Goal: Check status: Check status

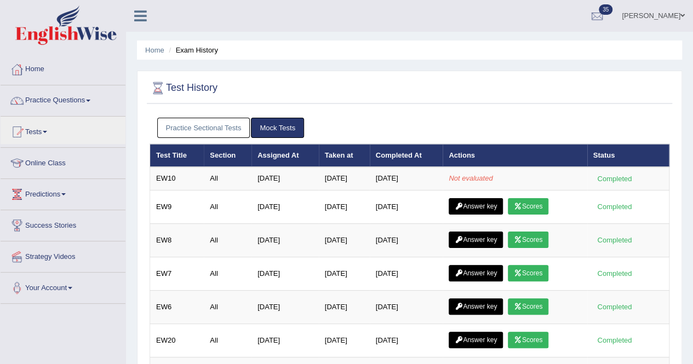
click at [216, 131] on link "Practice Sectional Tests" at bounding box center [203, 128] width 93 height 20
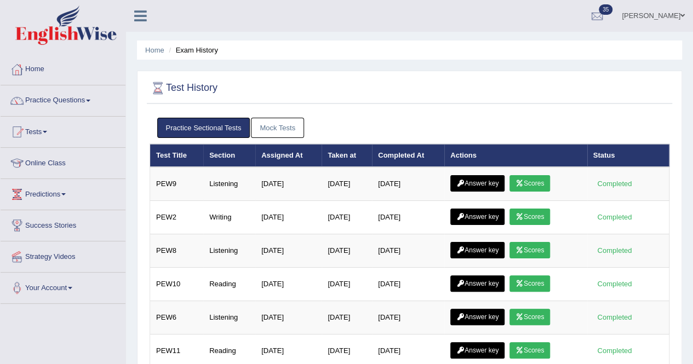
click at [276, 130] on link "Mock Tests" at bounding box center [277, 128] width 53 height 20
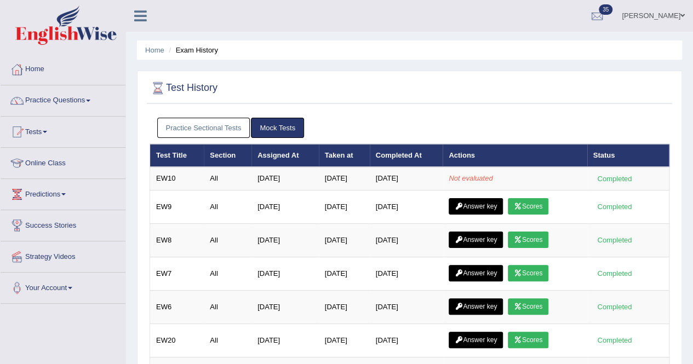
click at [221, 129] on link "Practice Sectional Tests" at bounding box center [203, 128] width 93 height 20
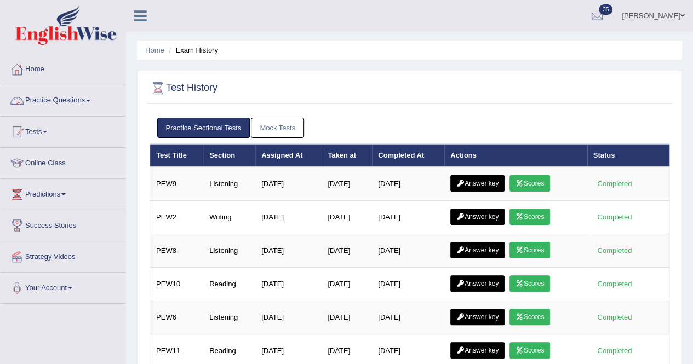
click at [83, 100] on link "Practice Questions" at bounding box center [63, 99] width 125 height 27
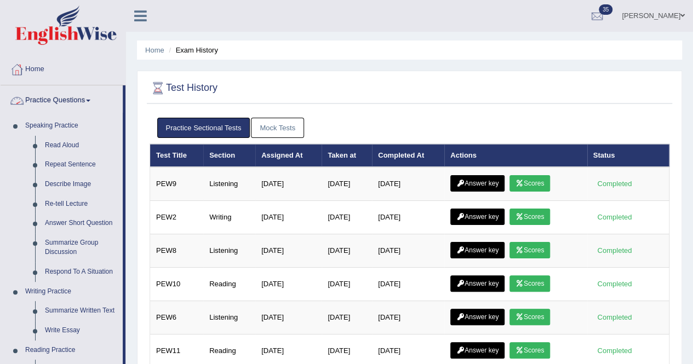
click at [71, 99] on link "Practice Questions" at bounding box center [62, 99] width 122 height 27
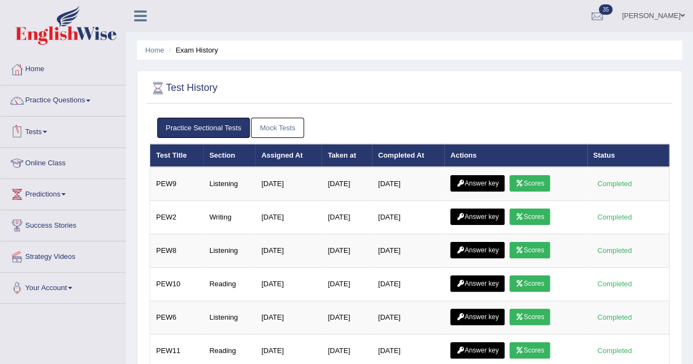
click at [48, 130] on link "Tests" at bounding box center [63, 130] width 125 height 27
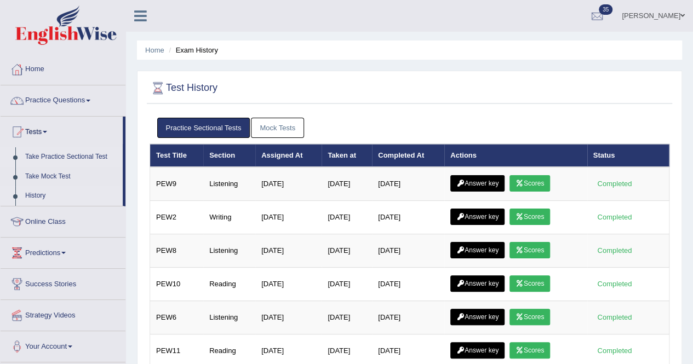
click at [50, 156] on link "Take Practice Sectional Test" at bounding box center [71, 157] width 102 height 20
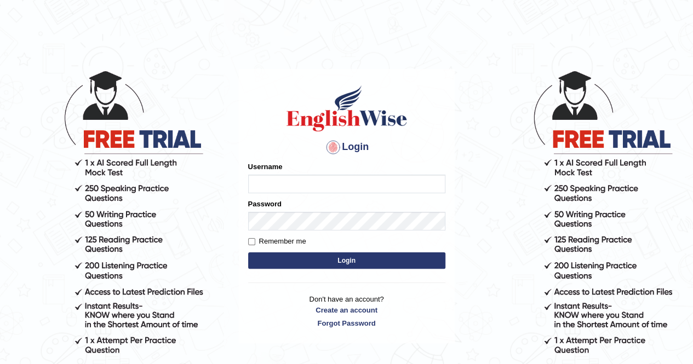
type input "Kiran1228"
click at [334, 257] on button "Login" at bounding box center [346, 261] width 197 height 16
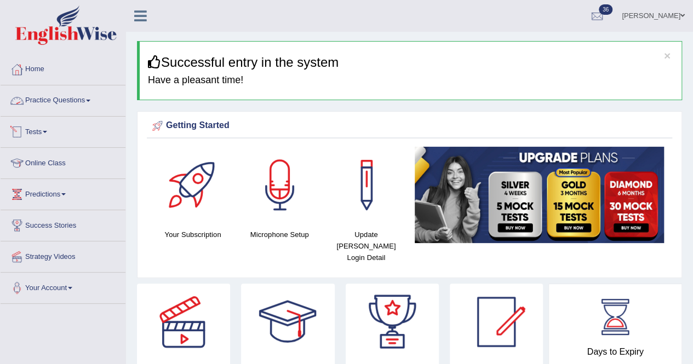
click at [45, 129] on link "Tests" at bounding box center [63, 130] width 125 height 27
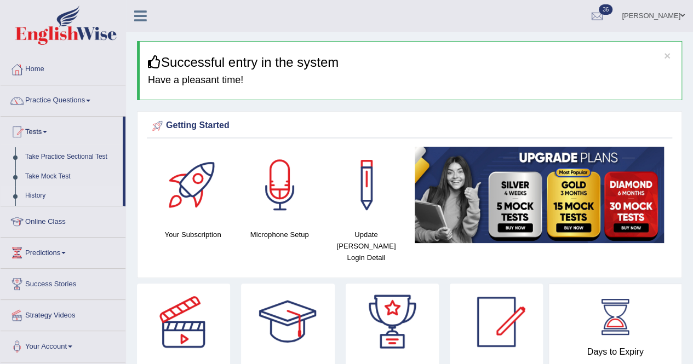
click at [38, 193] on link "History" at bounding box center [71, 196] width 102 height 20
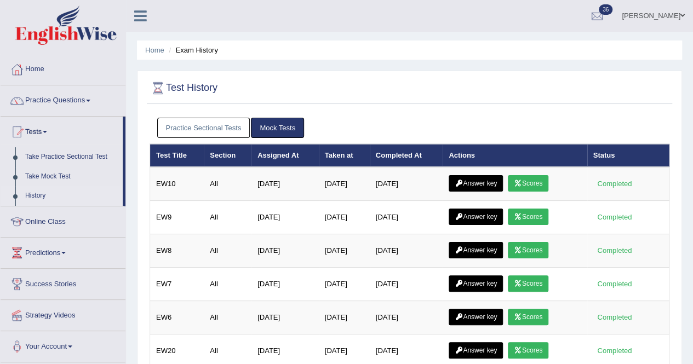
click at [180, 127] on link "Practice Sectional Tests" at bounding box center [203, 128] width 93 height 20
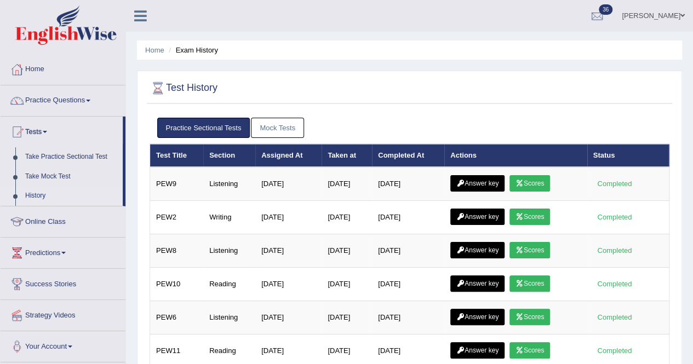
click at [289, 132] on link "Mock Tests" at bounding box center [277, 128] width 53 height 20
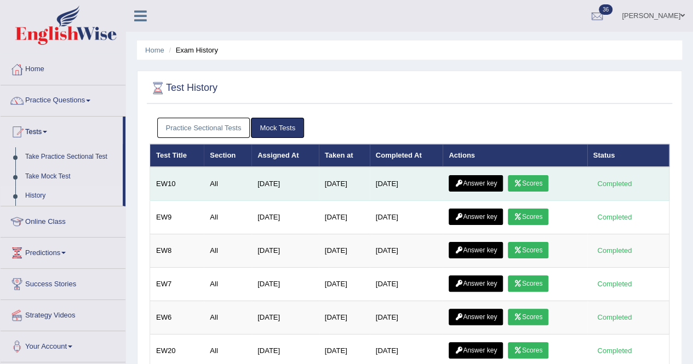
click at [528, 185] on link "Scores" at bounding box center [528, 183] width 41 height 16
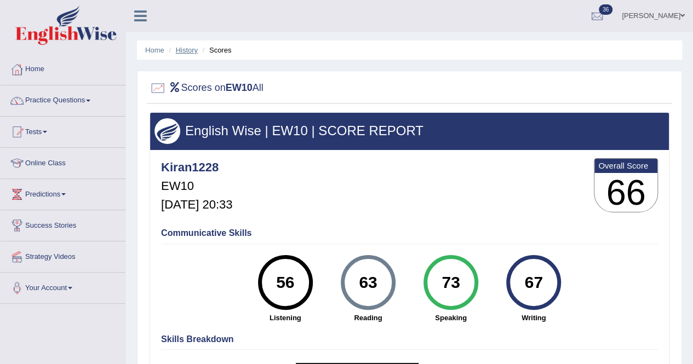
click at [181, 52] on link "History" at bounding box center [187, 50] width 22 height 8
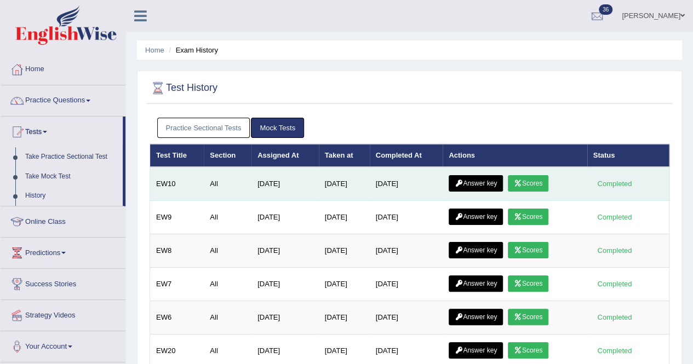
click at [503, 184] on link "Answer key" at bounding box center [476, 183] width 54 height 16
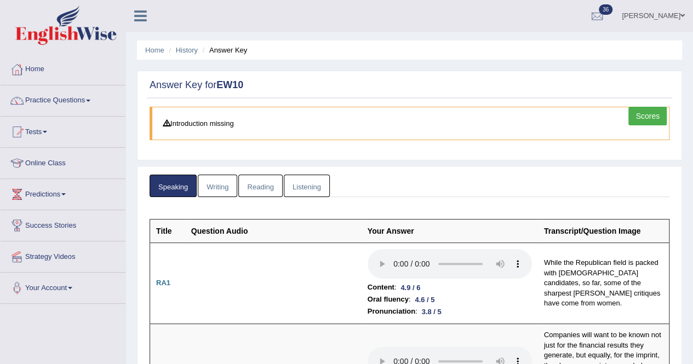
click at [298, 187] on link "Listening" at bounding box center [307, 186] width 46 height 22
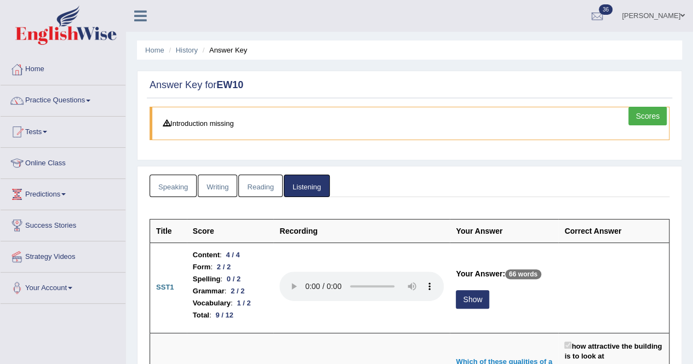
click at [661, 116] on link "Scores" at bounding box center [648, 116] width 38 height 19
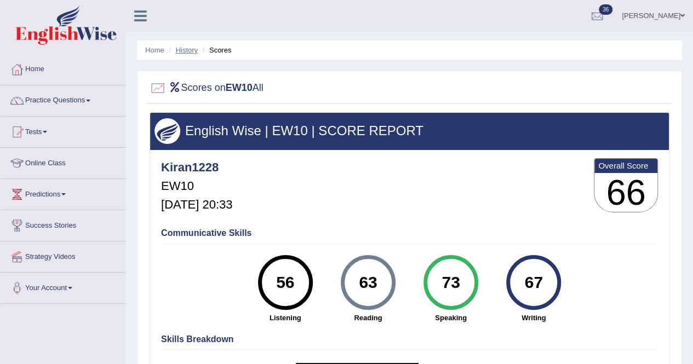
click at [181, 50] on link "History" at bounding box center [187, 50] width 22 height 8
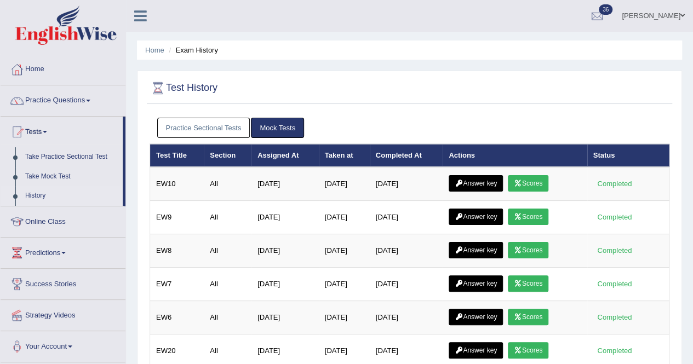
click at [216, 129] on link "Practice Sectional Tests" at bounding box center [203, 128] width 93 height 20
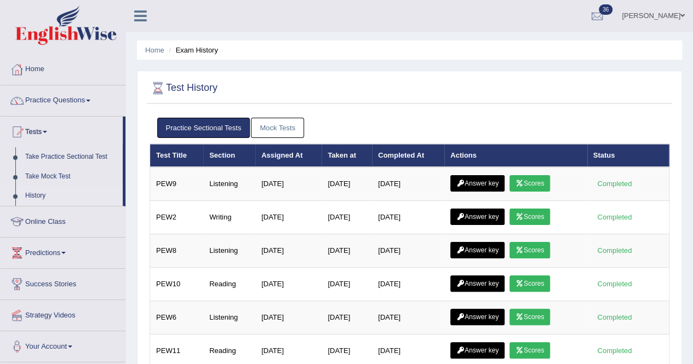
click at [271, 129] on link "Mock Tests" at bounding box center [277, 128] width 53 height 20
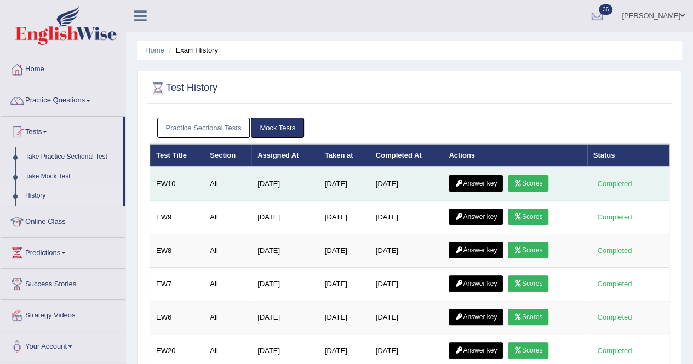
click at [497, 184] on link "Answer key" at bounding box center [476, 183] width 54 height 16
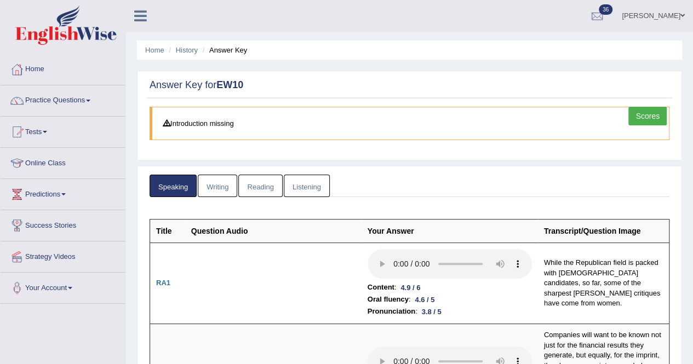
click at [218, 185] on link "Writing" at bounding box center [217, 186] width 39 height 22
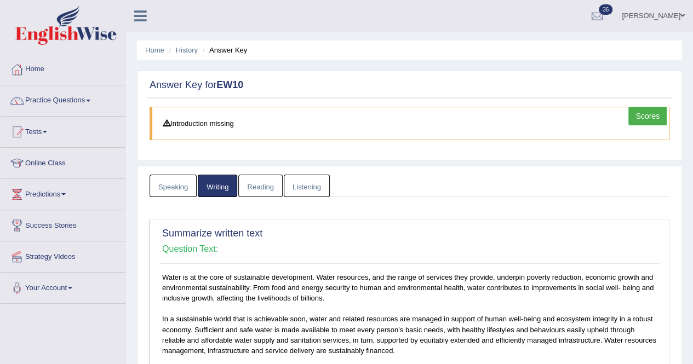
click at [276, 188] on link "Reading" at bounding box center [260, 186] width 44 height 22
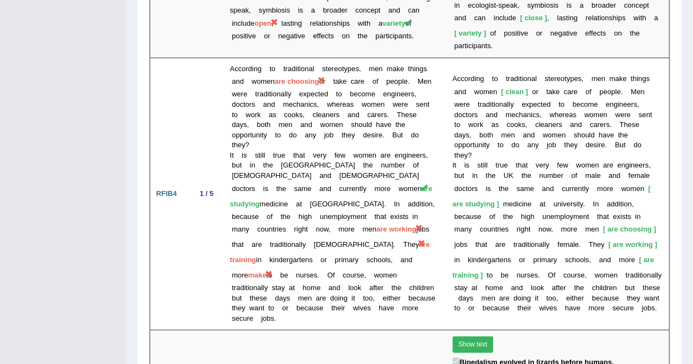
scroll to position [2681, 0]
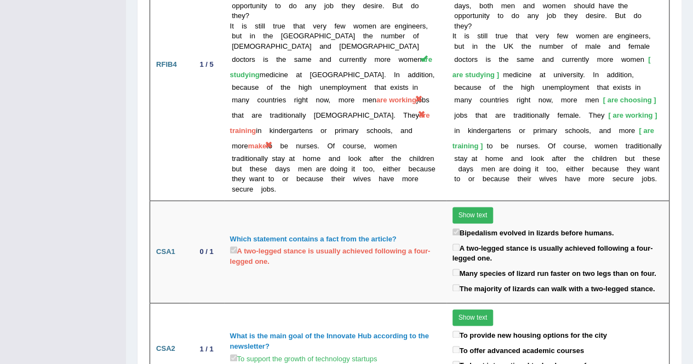
drag, startPoint x: 692, startPoint y: 174, endPoint x: 694, endPoint y: 136, distance: 37.3
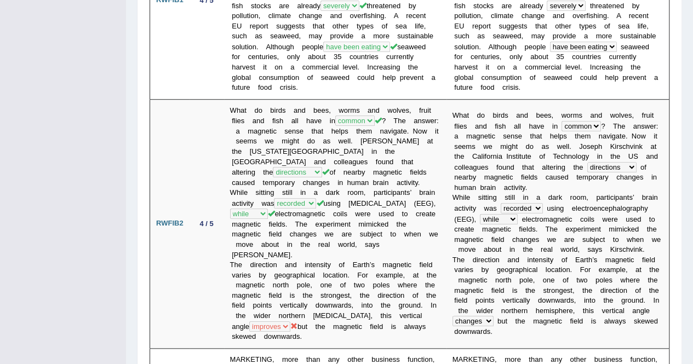
scroll to position [22, 0]
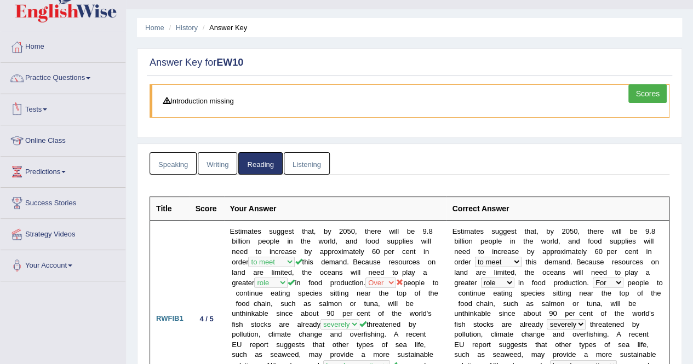
click at [183, 170] on link "Speaking" at bounding box center [173, 163] width 47 height 22
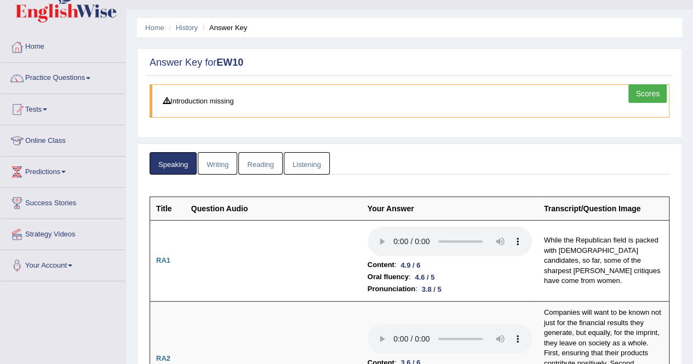
click at [651, 95] on link "Scores" at bounding box center [648, 93] width 38 height 19
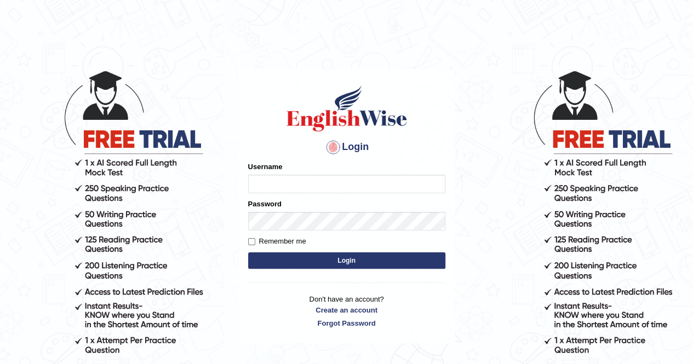
type input "Kiran1228"
click at [357, 262] on button "Login" at bounding box center [346, 261] width 197 height 16
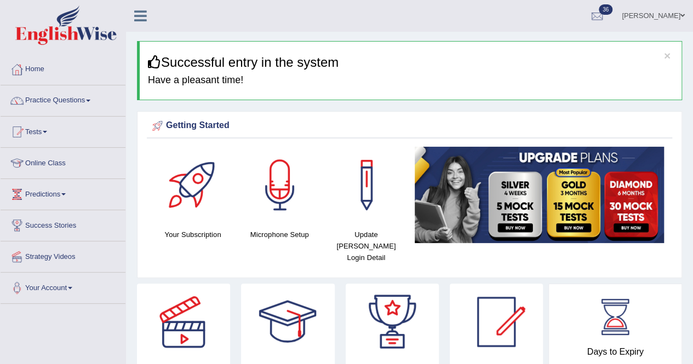
click at [44, 132] on link "Tests" at bounding box center [63, 130] width 125 height 27
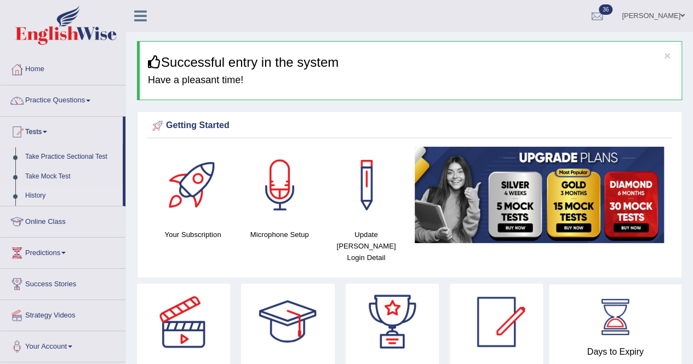
click at [36, 195] on link "History" at bounding box center [71, 196] width 102 height 20
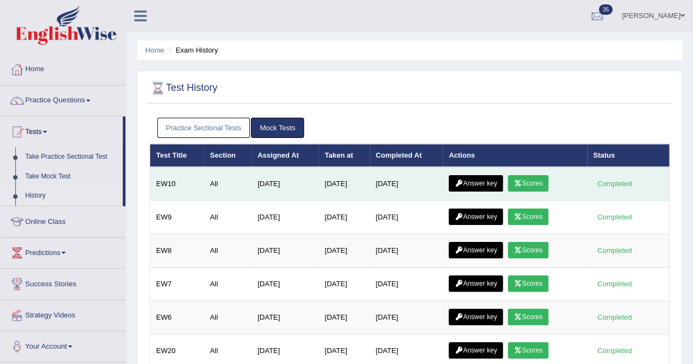
click at [396, 182] on td "[DATE]" at bounding box center [406, 184] width 73 height 34
click at [486, 179] on link "Answer key" at bounding box center [476, 183] width 54 height 16
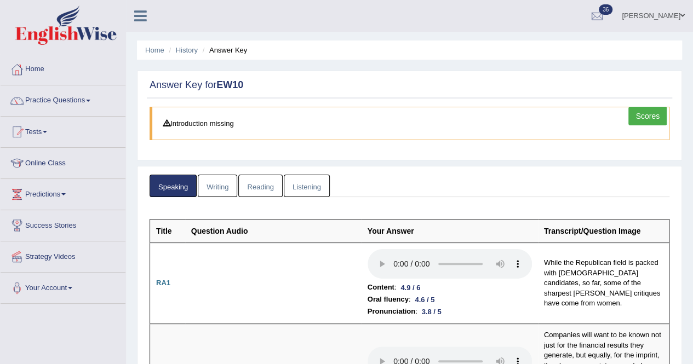
click at [216, 180] on link "Writing" at bounding box center [217, 186] width 39 height 22
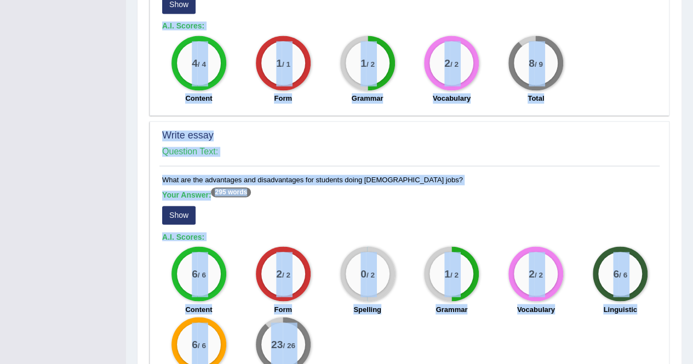
scroll to position [883, 0]
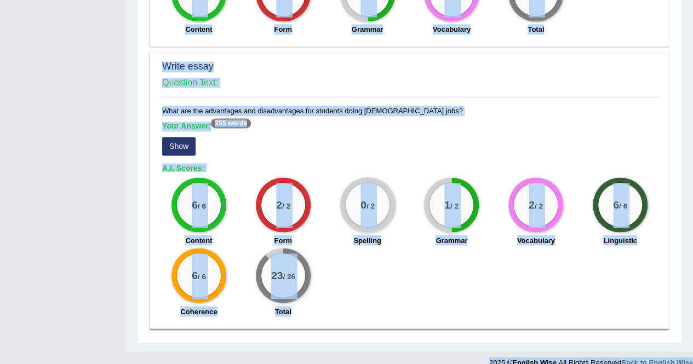
drag, startPoint x: 161, startPoint y: 274, endPoint x: 701, endPoint y: 375, distance: 549.2
copy body "Water is at the core of sustainable development. Water resources, and the range…"
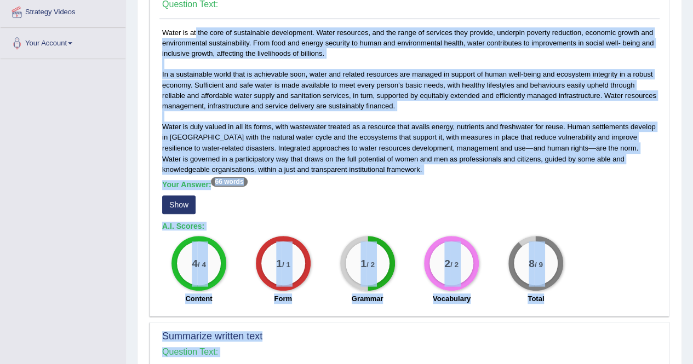
scroll to position [0, 0]
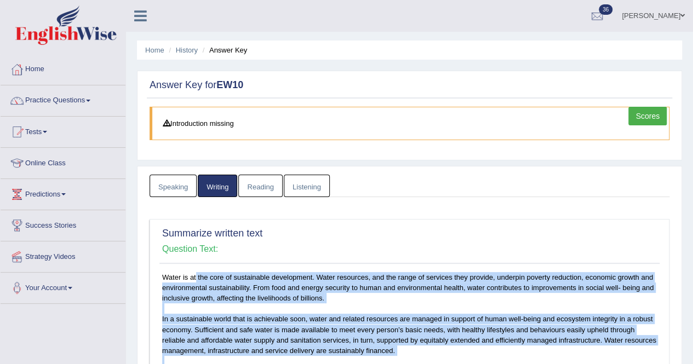
click at [289, 185] on link "Listening" at bounding box center [307, 186] width 46 height 22
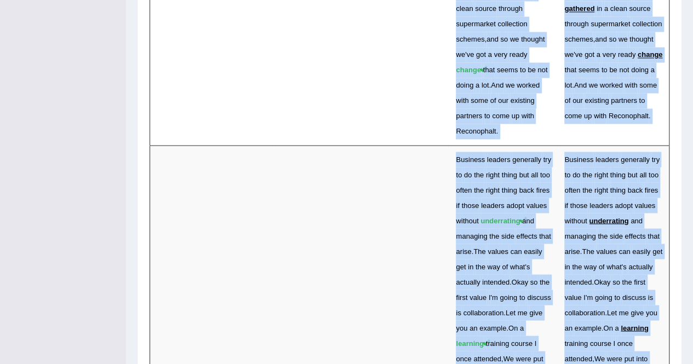
scroll to position [3296, 0]
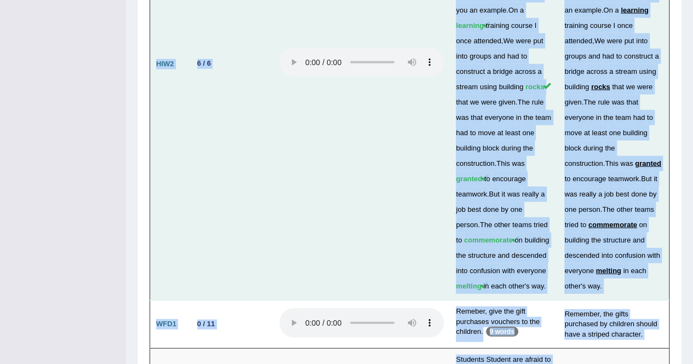
copy body "Water is at the core of sustainable development. Water resources, and the range…"
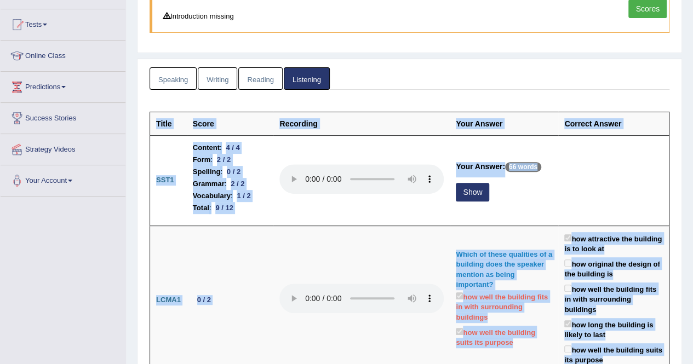
scroll to position [1, 0]
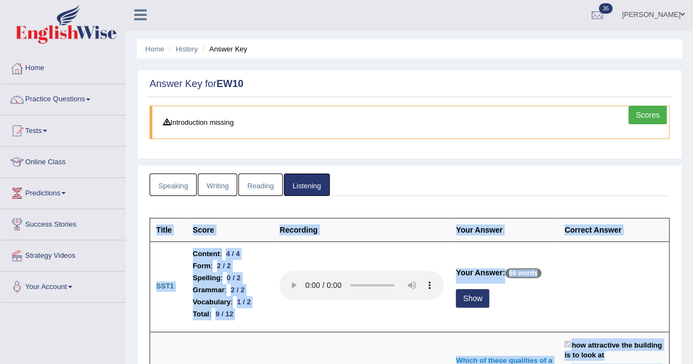
click at [258, 186] on link "Reading" at bounding box center [260, 185] width 44 height 22
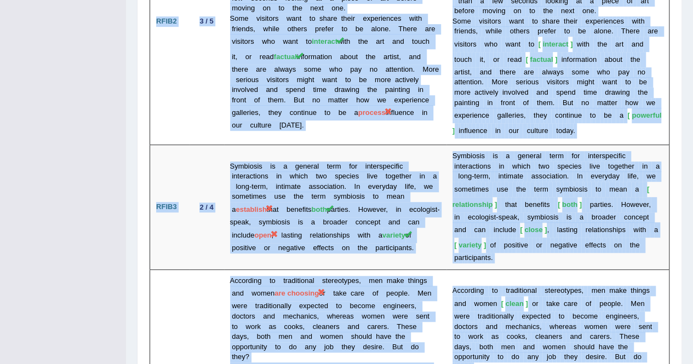
scroll to position [2681, 0]
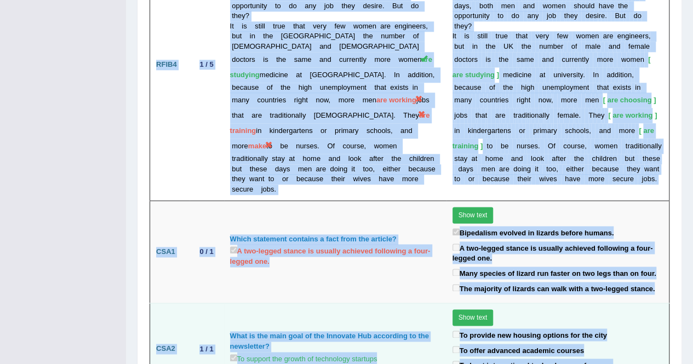
copy body "Water is at the core of sustainable development. Water resources, and the range…"
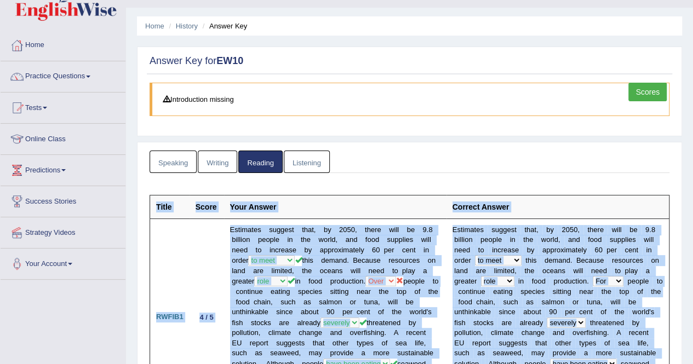
scroll to position [0, 0]
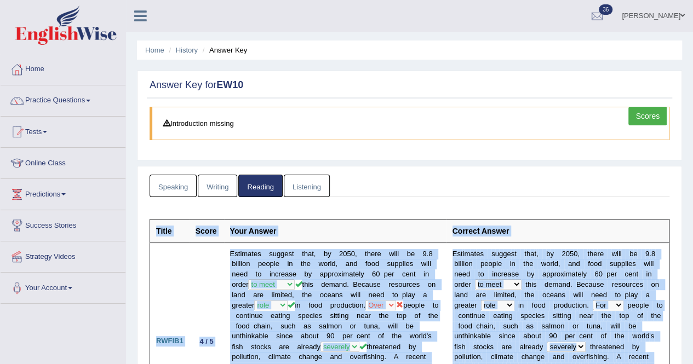
click at [162, 179] on link "Speaking" at bounding box center [173, 186] width 47 height 22
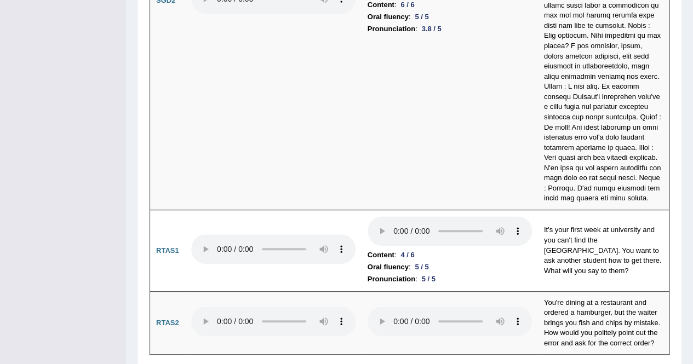
scroll to position [4370, 0]
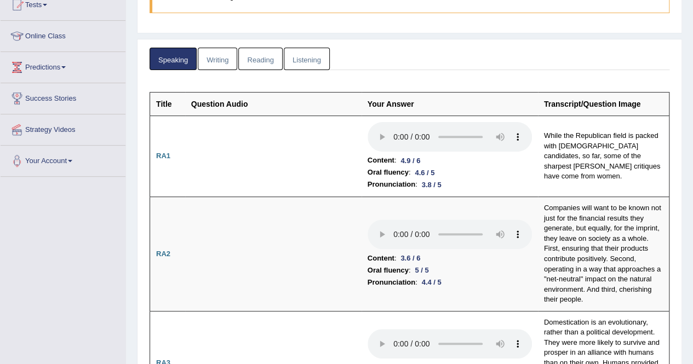
scroll to position [21, 0]
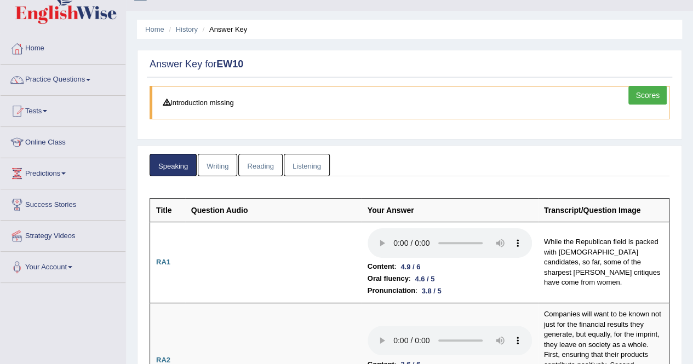
click at [658, 98] on link "Scores" at bounding box center [648, 95] width 38 height 19
